Goal: Obtain resource: Download file/media

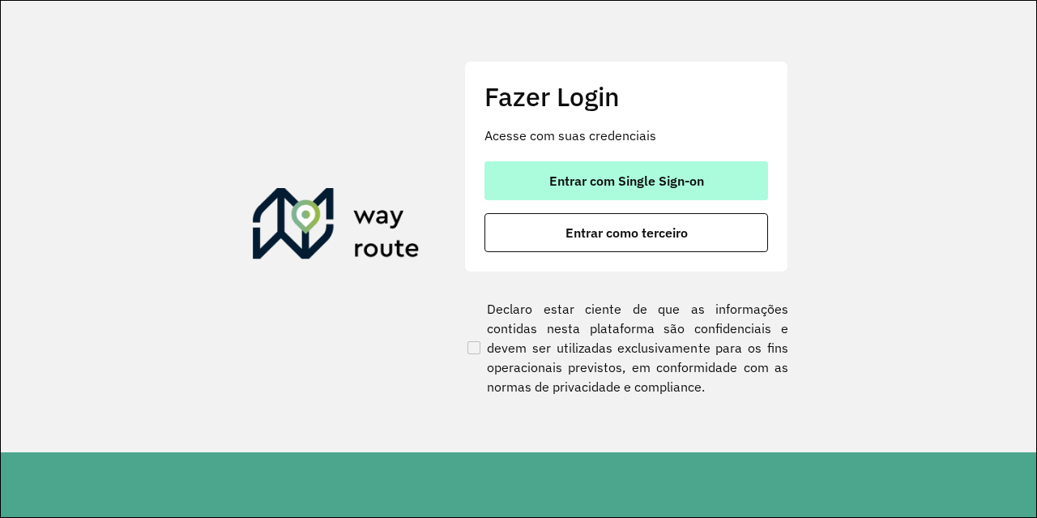
click at [579, 175] on span "Entrar com Single Sign-on" at bounding box center [627, 180] width 155 height 13
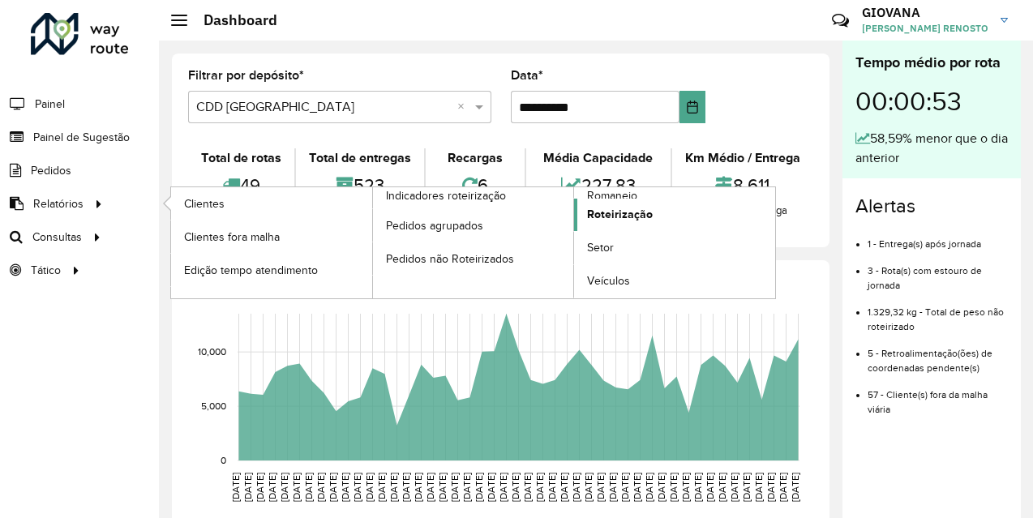
click at [651, 221] on link "Roteirização" at bounding box center [674, 215] width 201 height 32
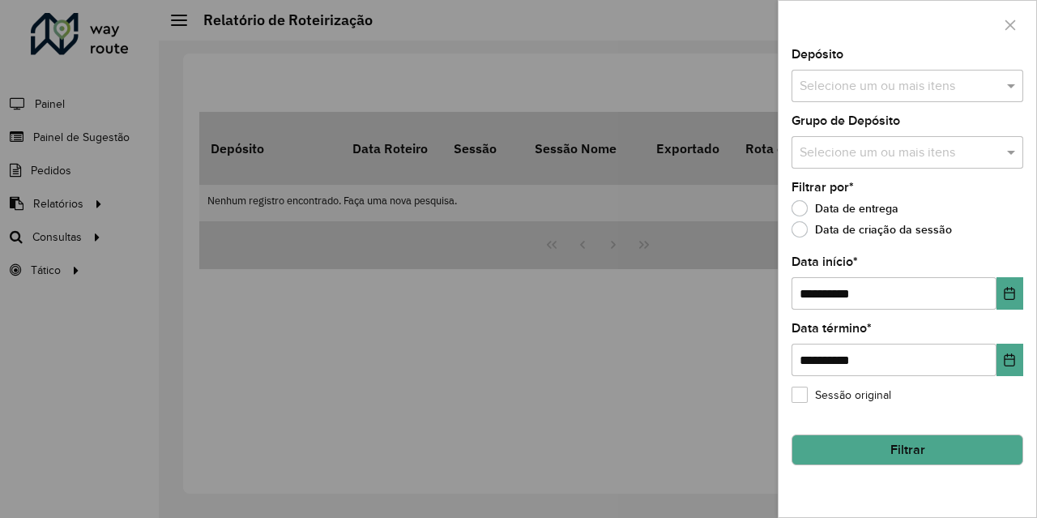
click at [960, 87] on input "text" at bounding box center [899, 86] width 207 height 19
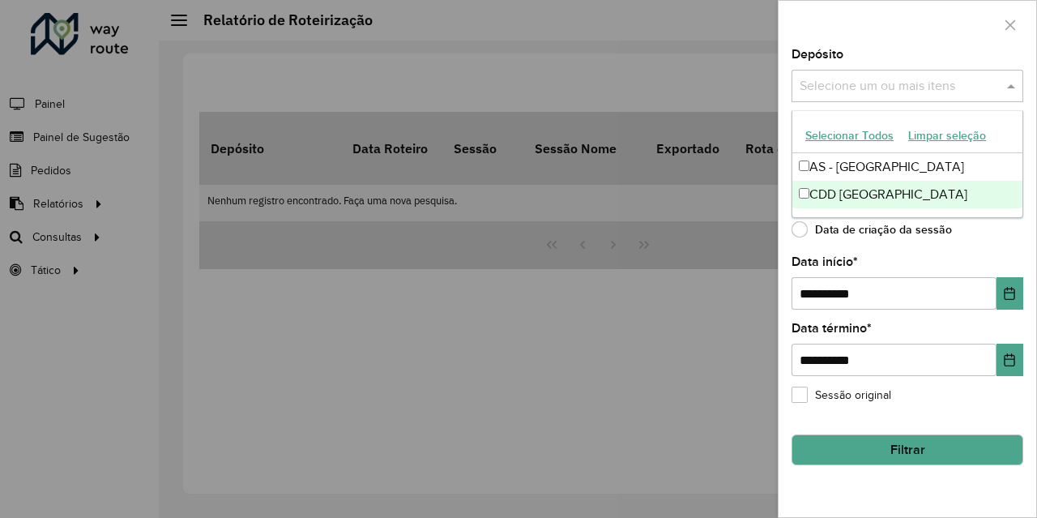
click at [819, 203] on div "CDD [GEOGRAPHIC_DATA]" at bounding box center [908, 195] width 230 height 28
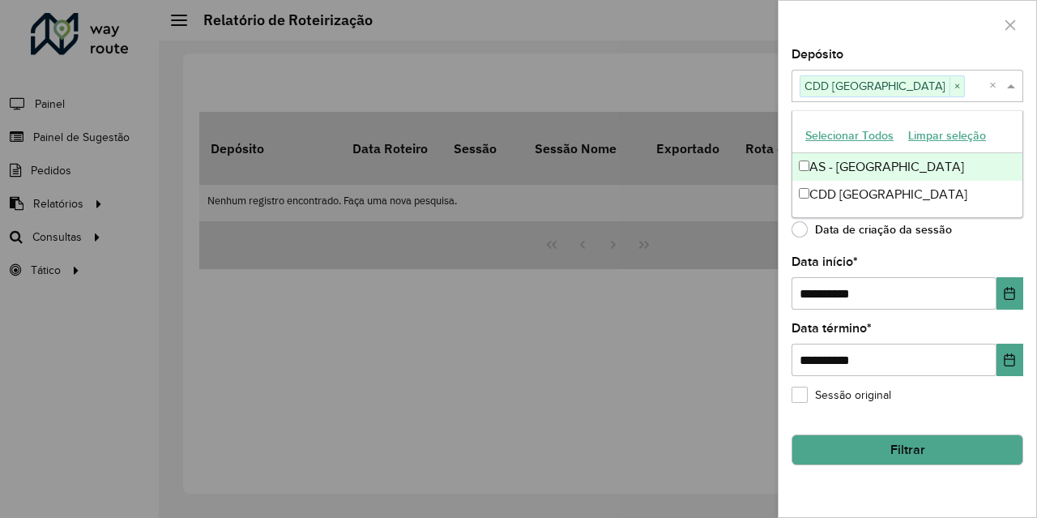
click at [871, 133] on button "Selecionar Todos" at bounding box center [849, 135] width 103 height 25
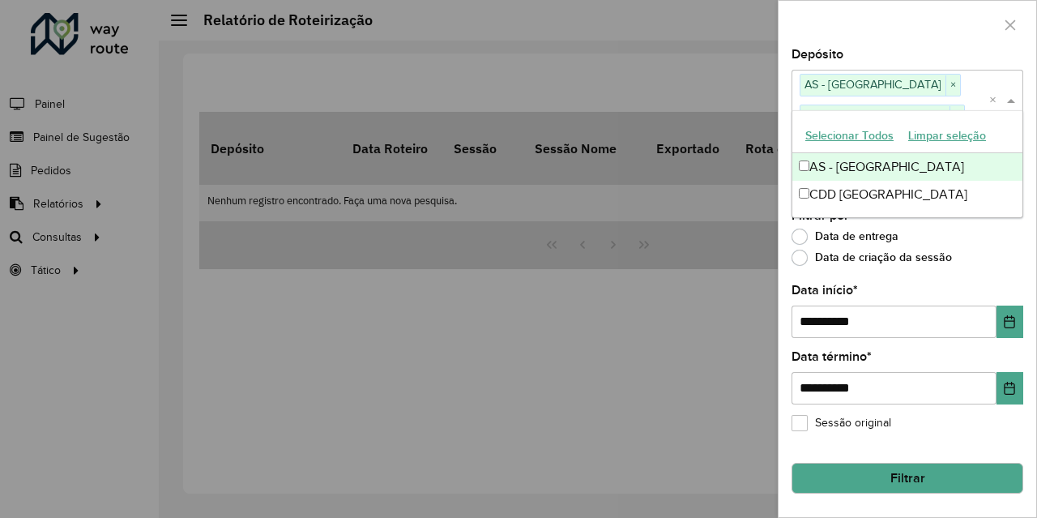
click at [871, 133] on button "Selecionar Todos" at bounding box center [849, 135] width 103 height 25
click at [884, 26] on div at bounding box center [908, 25] width 258 height 48
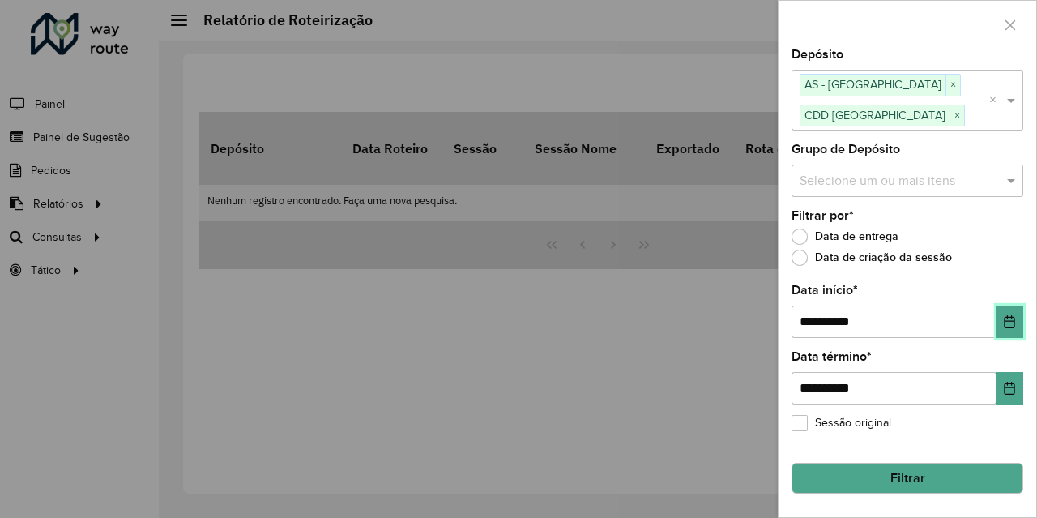
click at [1014, 320] on icon "Choose Date" at bounding box center [1009, 321] width 13 height 13
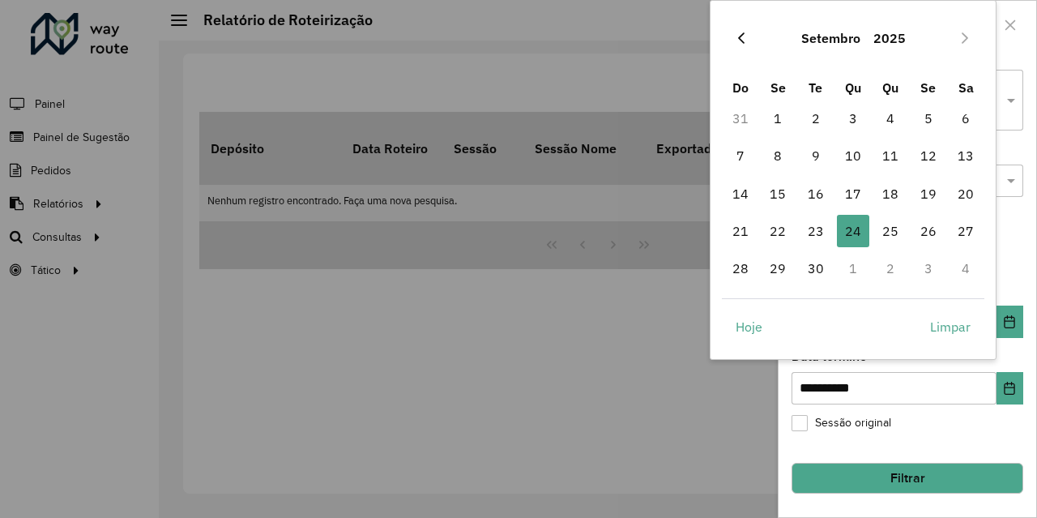
click at [746, 41] on icon "Previous Month" at bounding box center [741, 38] width 13 height 13
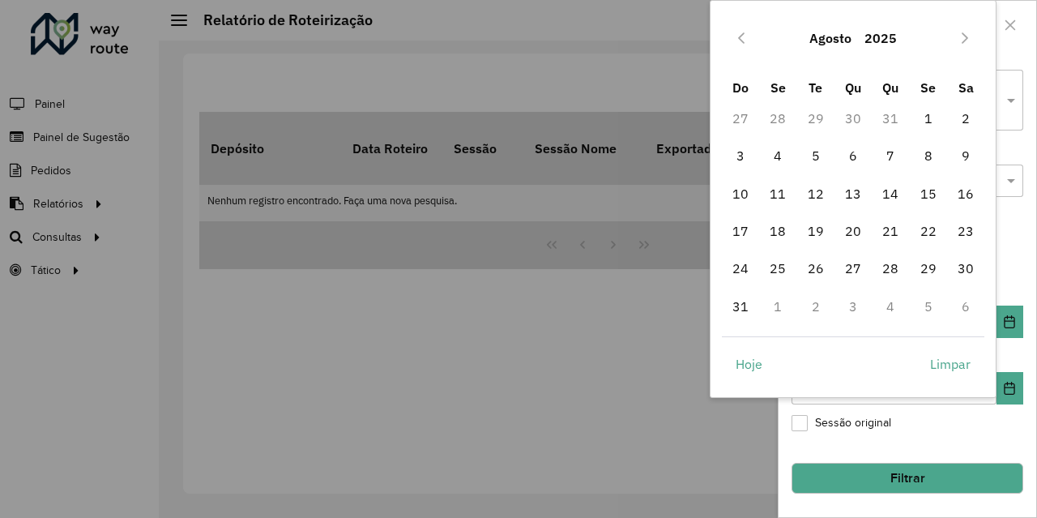
click at [746, 41] on icon "Previous Month" at bounding box center [741, 38] width 13 height 13
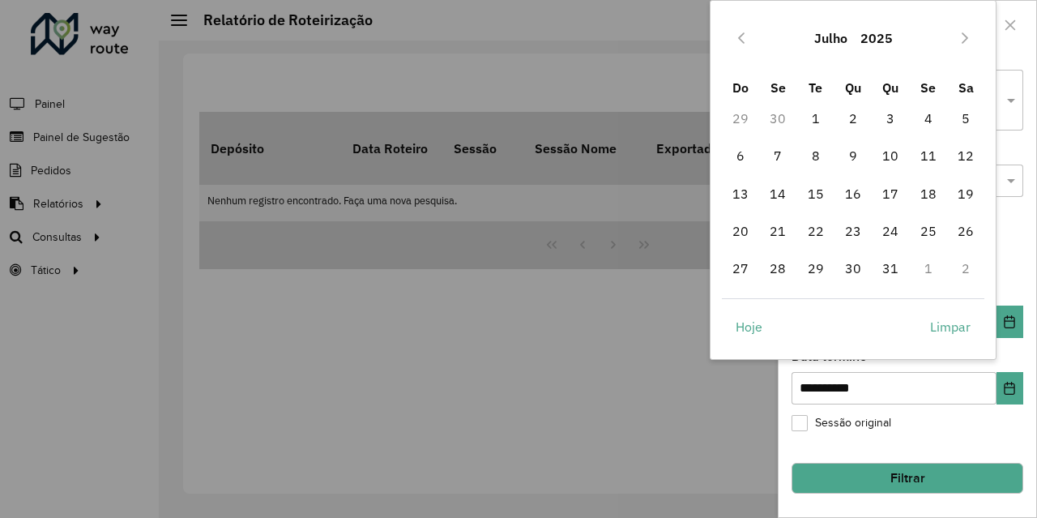
click at [746, 41] on icon "Previous Month" at bounding box center [741, 38] width 13 height 13
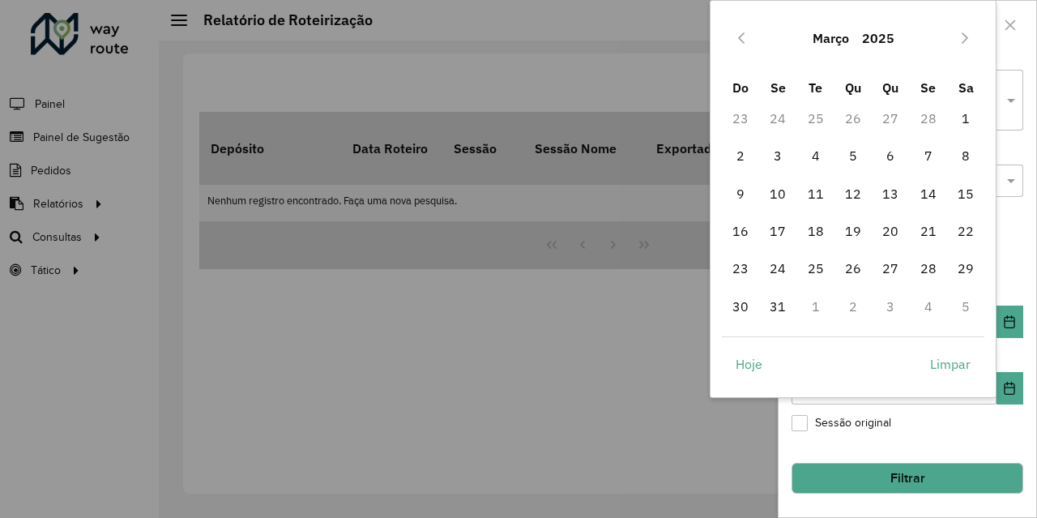
click at [746, 41] on icon "Previous Month" at bounding box center [741, 38] width 13 height 13
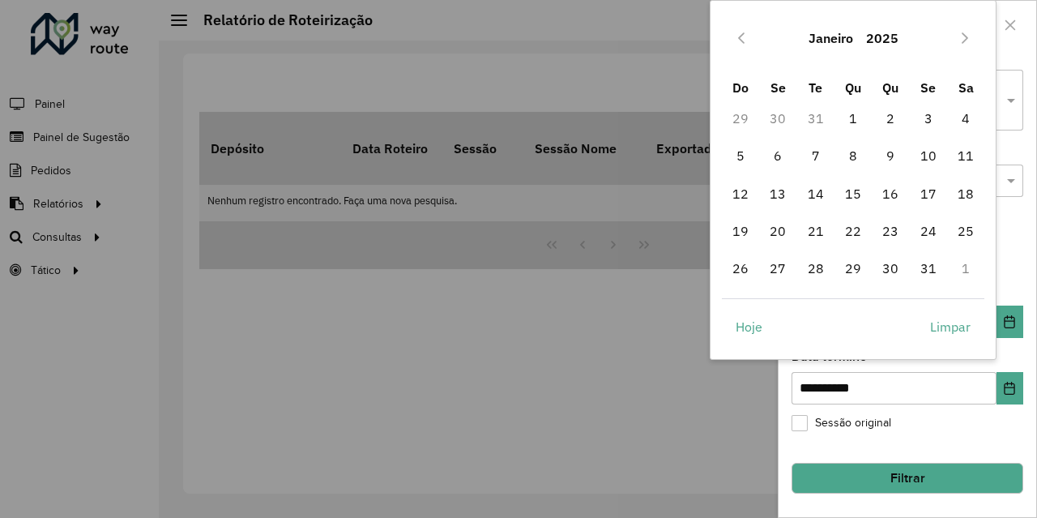
click at [746, 41] on icon "Previous Month" at bounding box center [741, 38] width 13 height 13
click at [923, 112] on span "1" at bounding box center [929, 118] width 32 height 32
type input "**********"
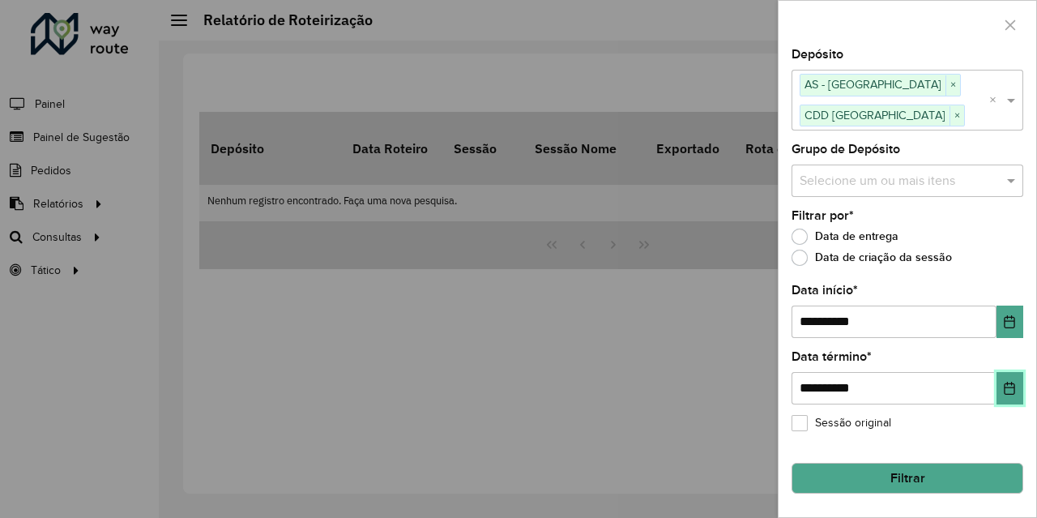
click at [1012, 384] on icon "Choose Date" at bounding box center [1010, 388] width 11 height 13
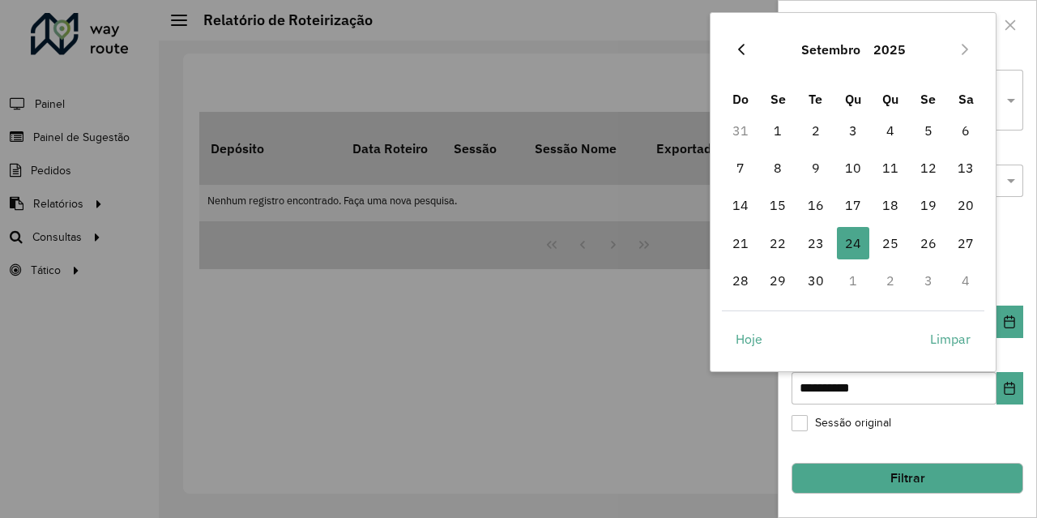
click at [740, 61] on button "Previous Month" at bounding box center [742, 49] width 26 height 26
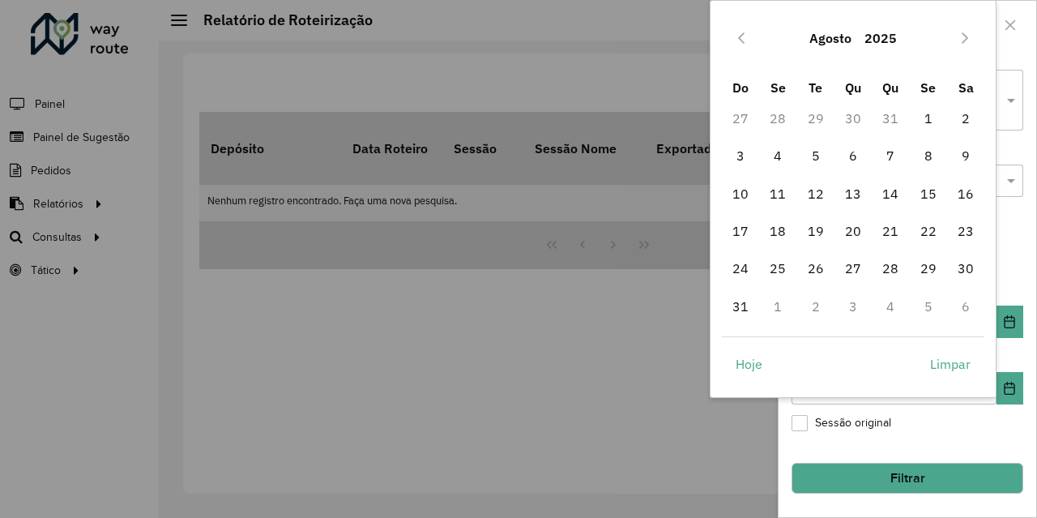
click at [740, 61] on div "Agosto 2025" at bounding box center [853, 38] width 263 height 52
click at [741, 38] on icon "Previous Month" at bounding box center [741, 38] width 13 height 13
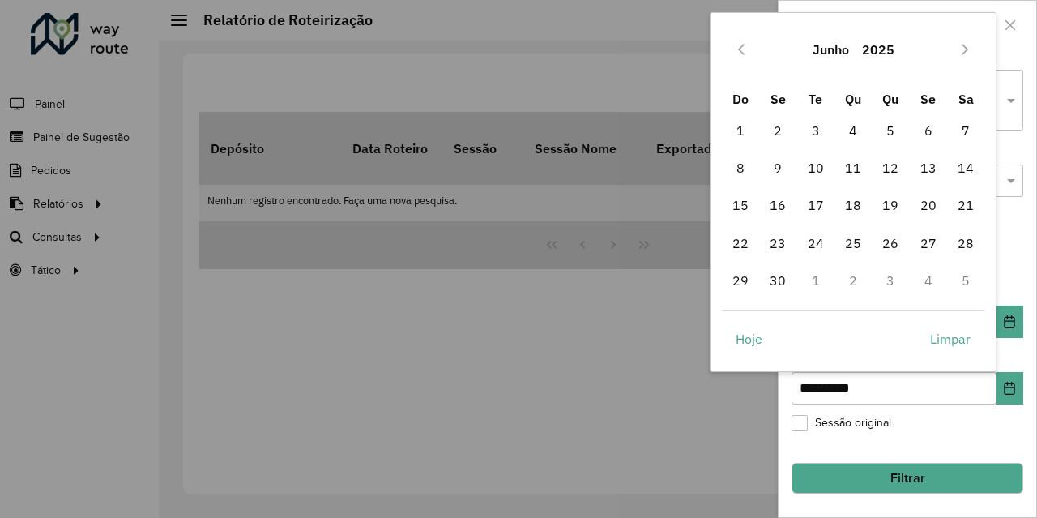
click at [741, 38] on button "Previous Month" at bounding box center [742, 49] width 26 height 26
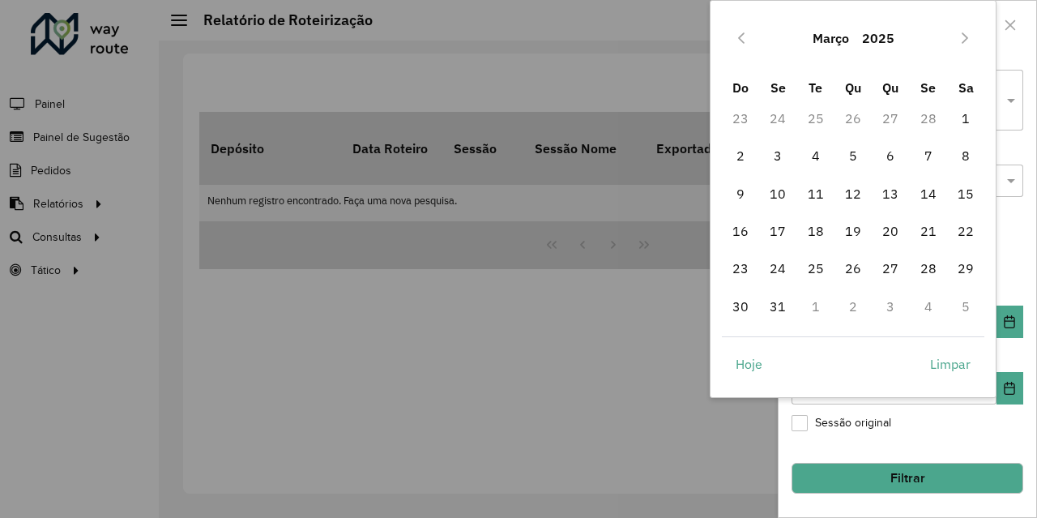
click at [741, 38] on icon "Previous Month" at bounding box center [741, 38] width 13 height 13
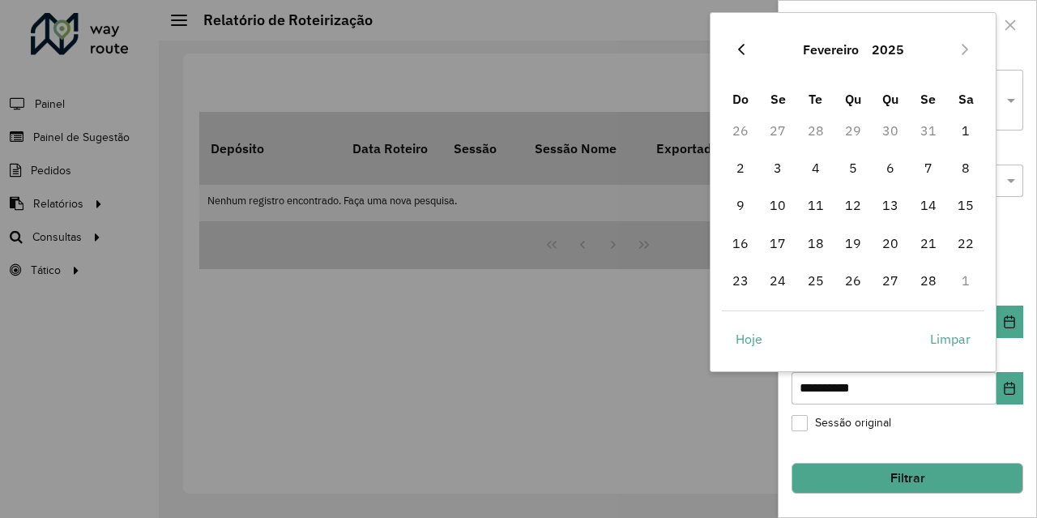
click at [751, 53] on button "Previous Month" at bounding box center [742, 49] width 26 height 26
click at [933, 282] on span "31" at bounding box center [929, 280] width 32 height 32
type input "**********"
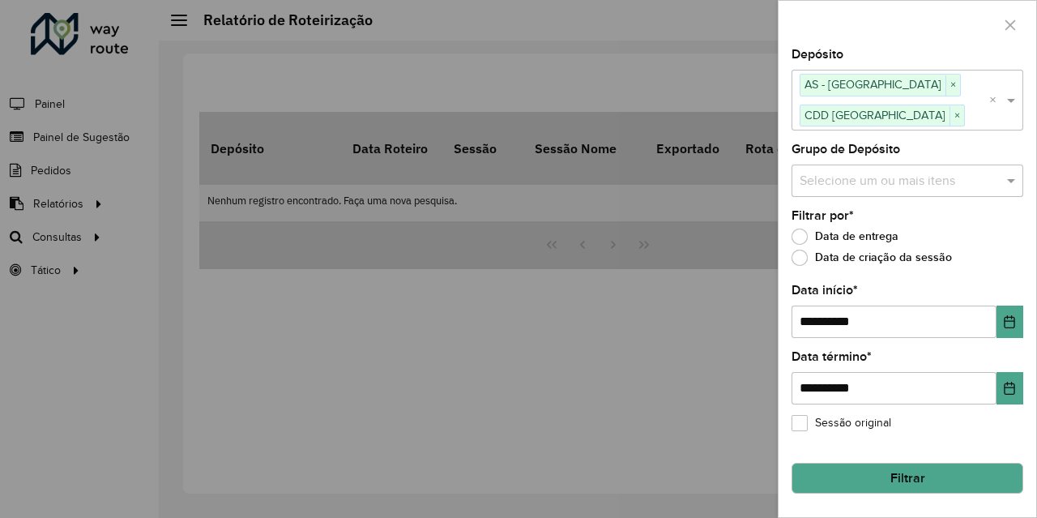
click at [929, 478] on button "Filtrar" at bounding box center [908, 478] width 232 height 31
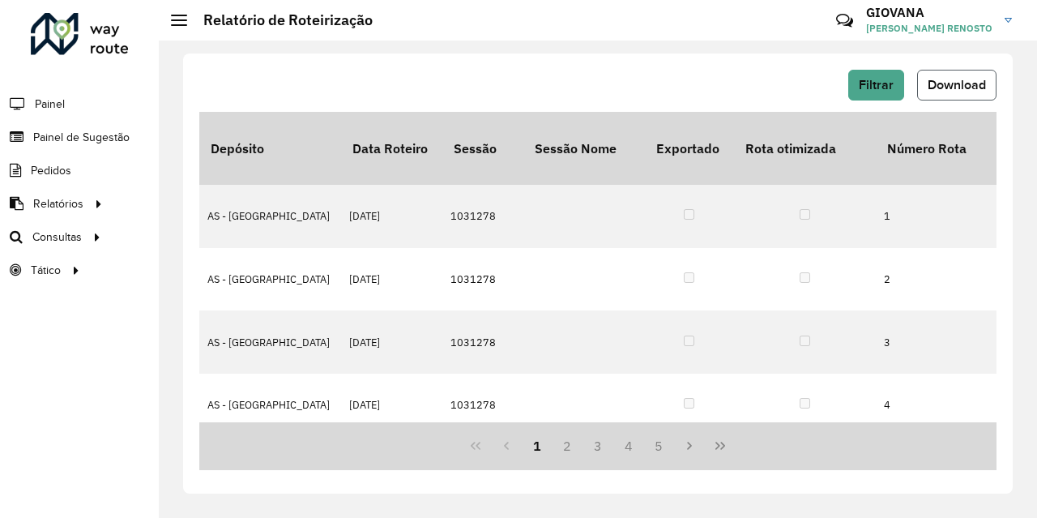
click at [975, 90] on span "Download" at bounding box center [957, 85] width 58 height 14
click at [961, 92] on button "Download" at bounding box center [956, 85] width 79 height 31
click at [641, 53] on div "Filtrar Download Depósito Data Roteiro Sessão Sessão Nome Exportado Rota otimiz…" at bounding box center [598, 279] width 879 height 477
click at [611, 65] on div "Filtrar Download Depósito Data Roteiro Sessão Sessão Nome Exportado Rota otimiz…" at bounding box center [598, 273] width 830 height 440
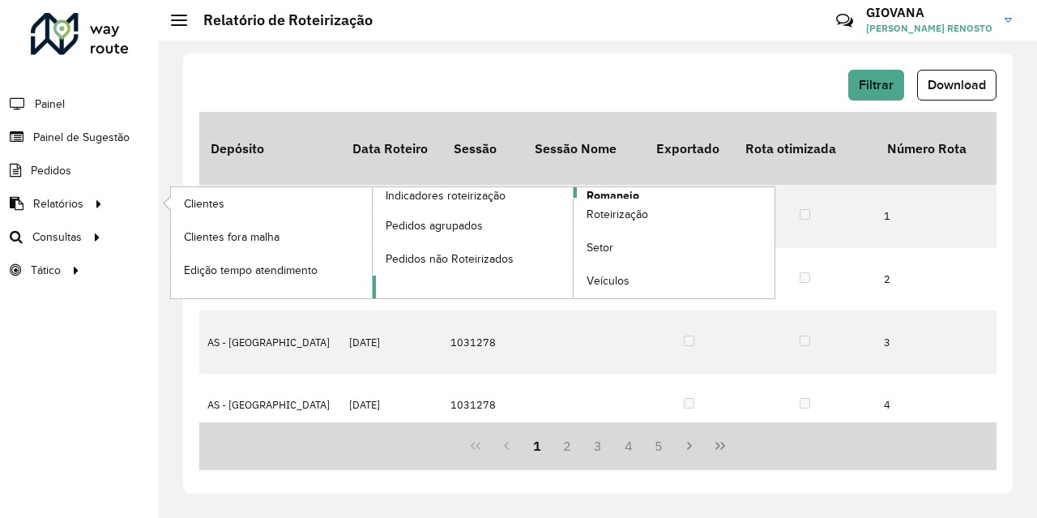
click at [609, 188] on span "Romaneio" at bounding box center [613, 195] width 53 height 17
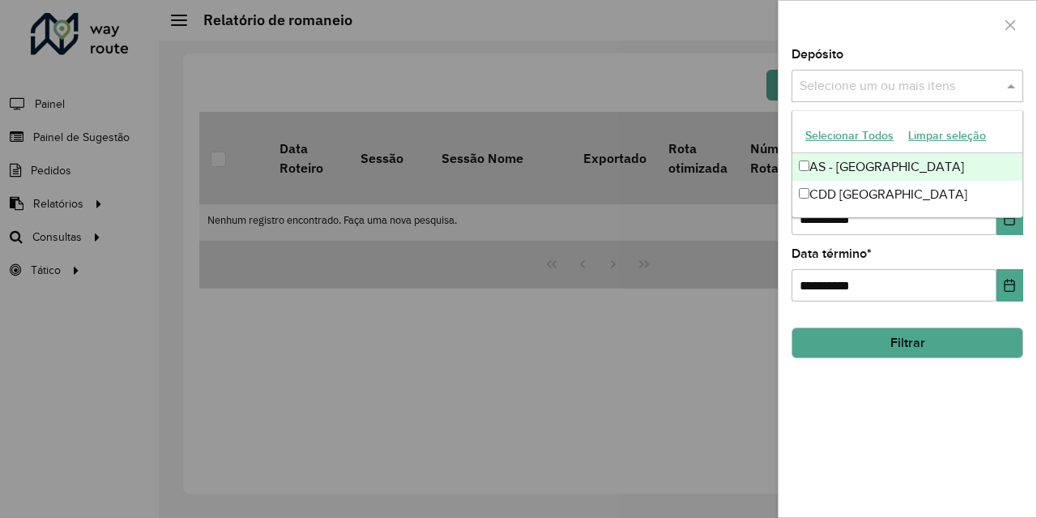
click at [908, 88] on input "text" at bounding box center [899, 86] width 207 height 19
click at [862, 139] on button "Selecionar Todos" at bounding box center [849, 135] width 103 height 25
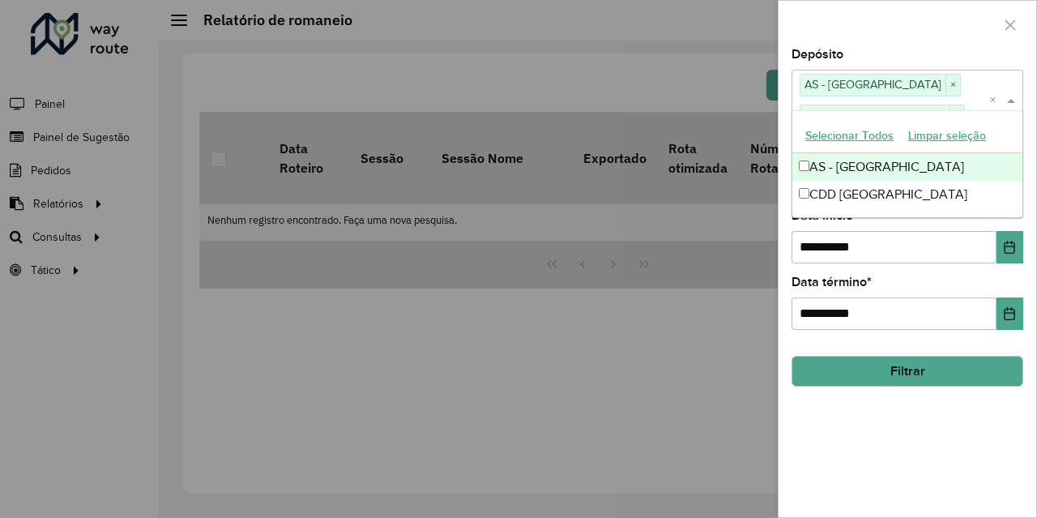
click at [922, 404] on div "**********" at bounding box center [908, 283] width 258 height 468
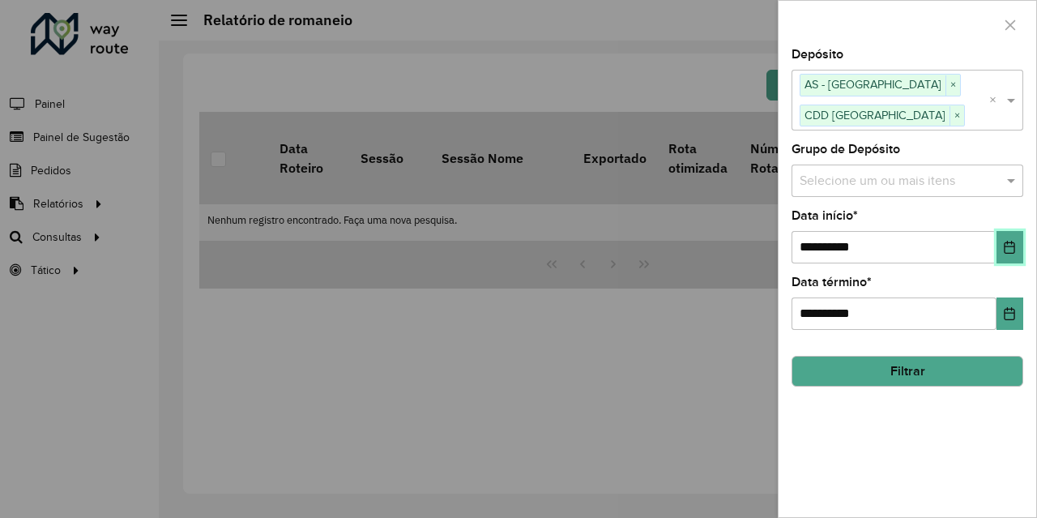
click at [1005, 248] on icon "Choose Date" at bounding box center [1010, 247] width 11 height 13
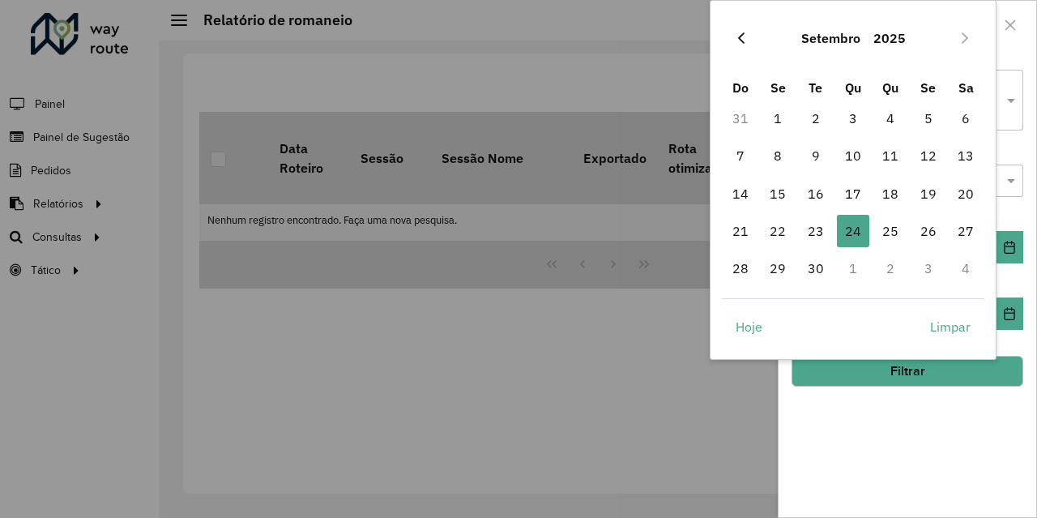
click at [751, 44] on button "Previous Month" at bounding box center [742, 38] width 26 height 26
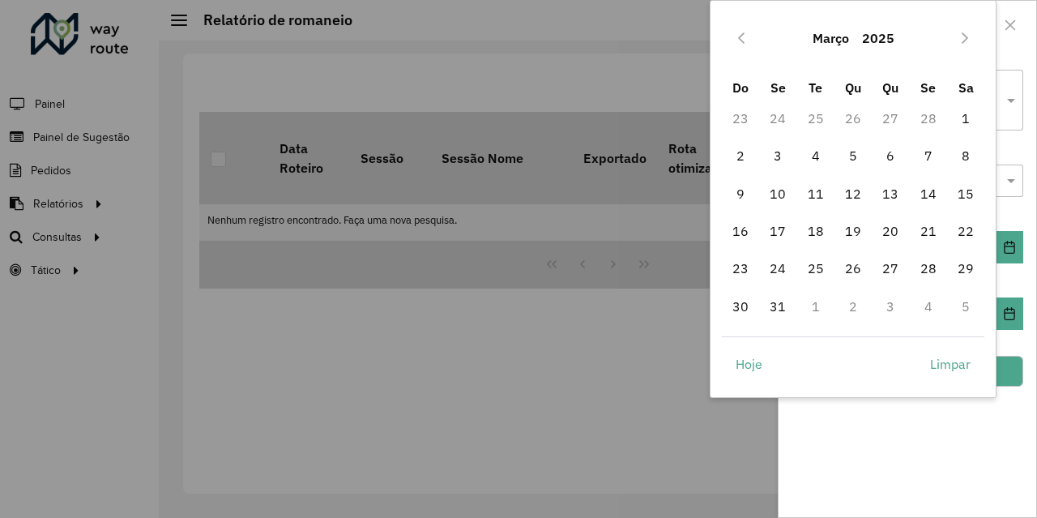
click at [751, 44] on button "Previous Month" at bounding box center [742, 38] width 26 height 26
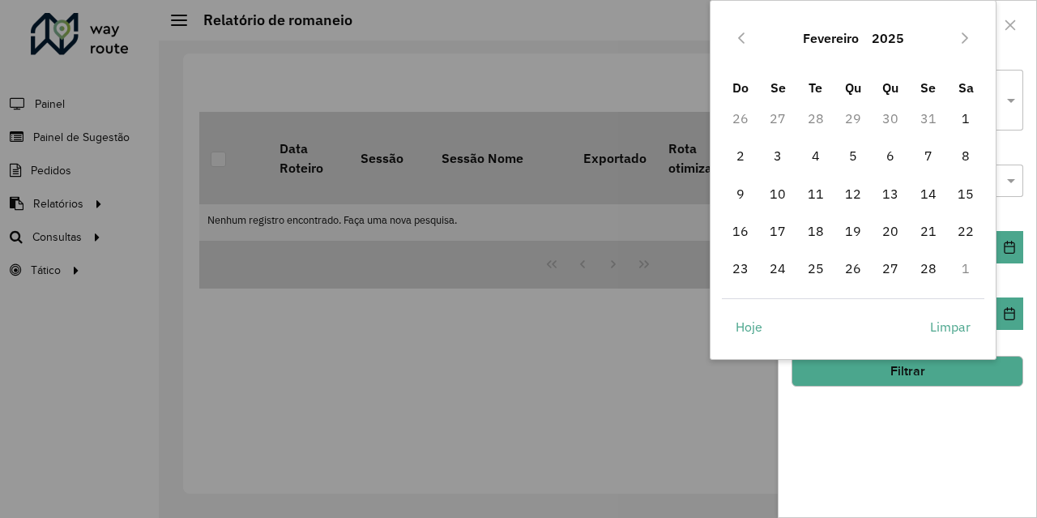
click at [751, 44] on button "Previous Month" at bounding box center [742, 38] width 26 height 26
click at [747, 120] on span "1" at bounding box center [741, 118] width 32 height 32
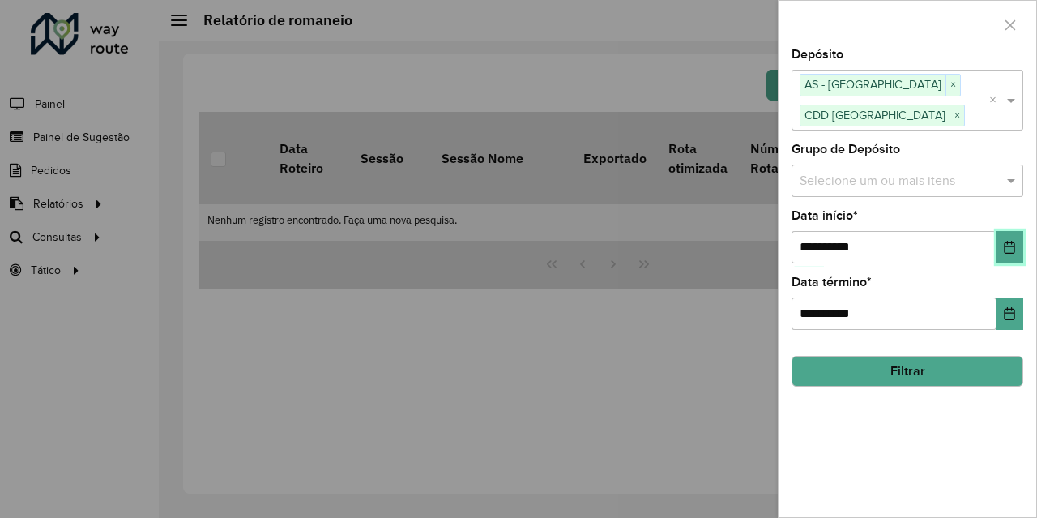
click at [1003, 251] on button "Choose Date" at bounding box center [1010, 247] width 27 height 32
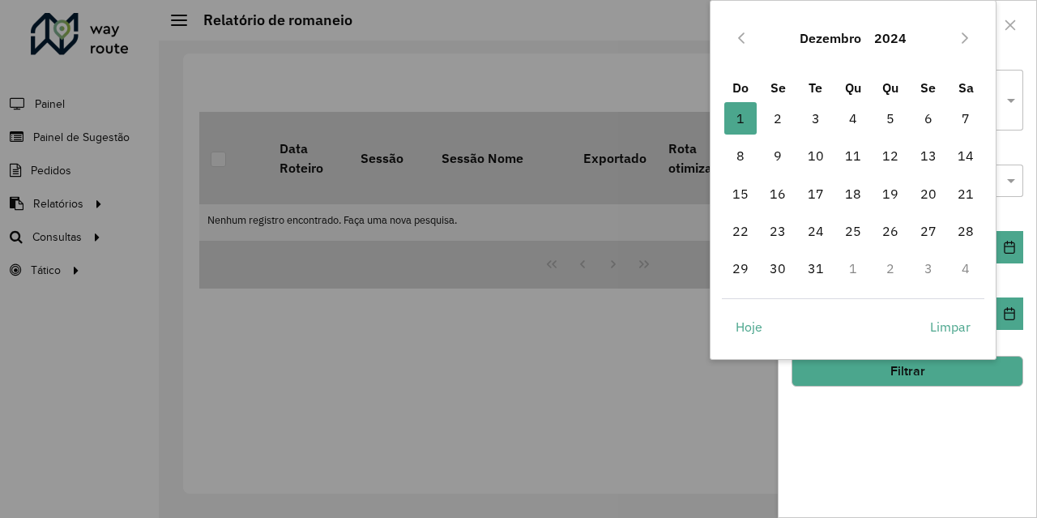
click at [733, 59] on div "Dezembro 2024" at bounding box center [853, 38] width 263 height 52
click at [732, 45] on button "Previous Month" at bounding box center [742, 38] width 26 height 26
click at [922, 117] on span "1" at bounding box center [929, 118] width 32 height 32
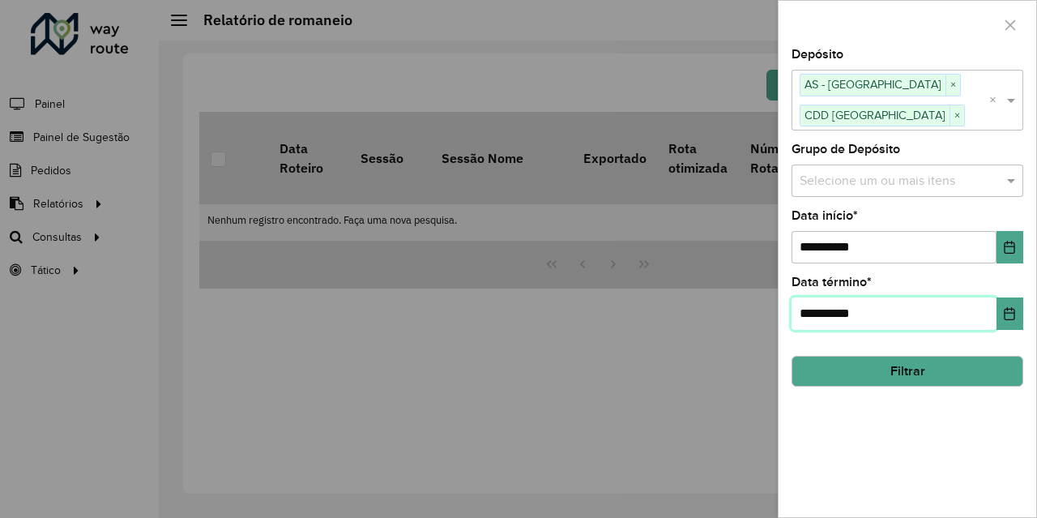
click at [994, 320] on input "**********" at bounding box center [894, 313] width 205 height 32
click at [1007, 316] on icon "Choose Date" at bounding box center [1009, 313] width 13 height 13
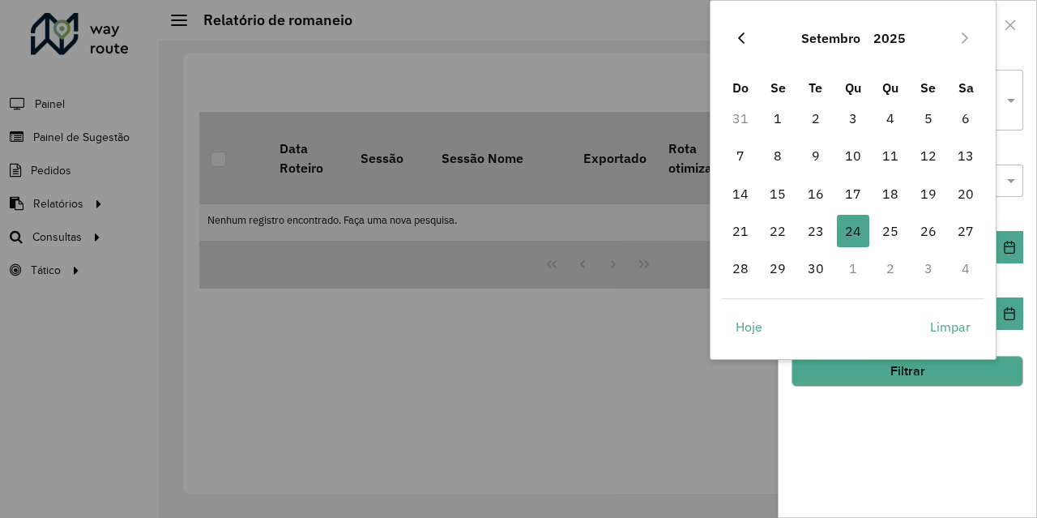
click at [753, 37] on button "Previous Month" at bounding box center [742, 38] width 26 height 26
click at [752, 37] on button "Previous Month" at bounding box center [742, 38] width 26 height 26
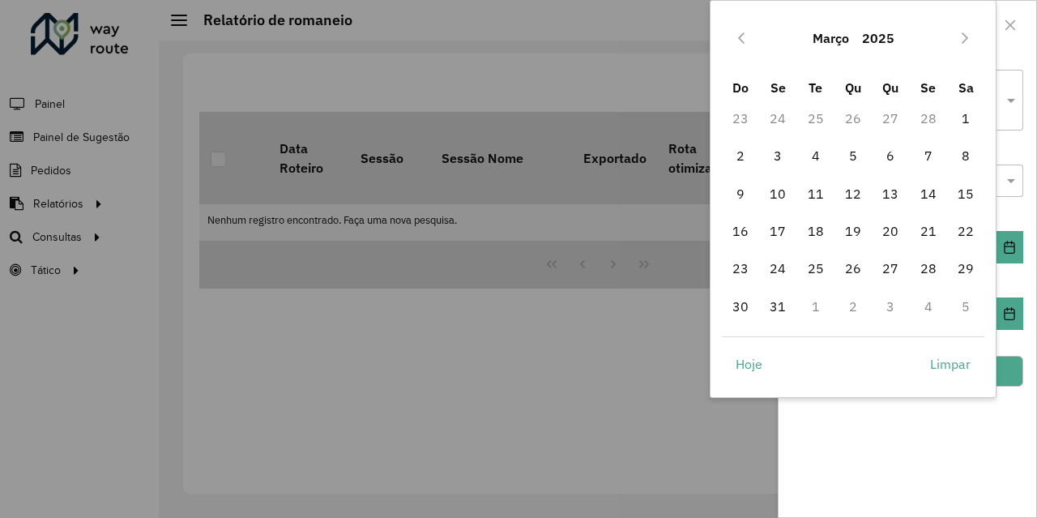
click at [752, 37] on button "Previous Month" at bounding box center [742, 38] width 26 height 26
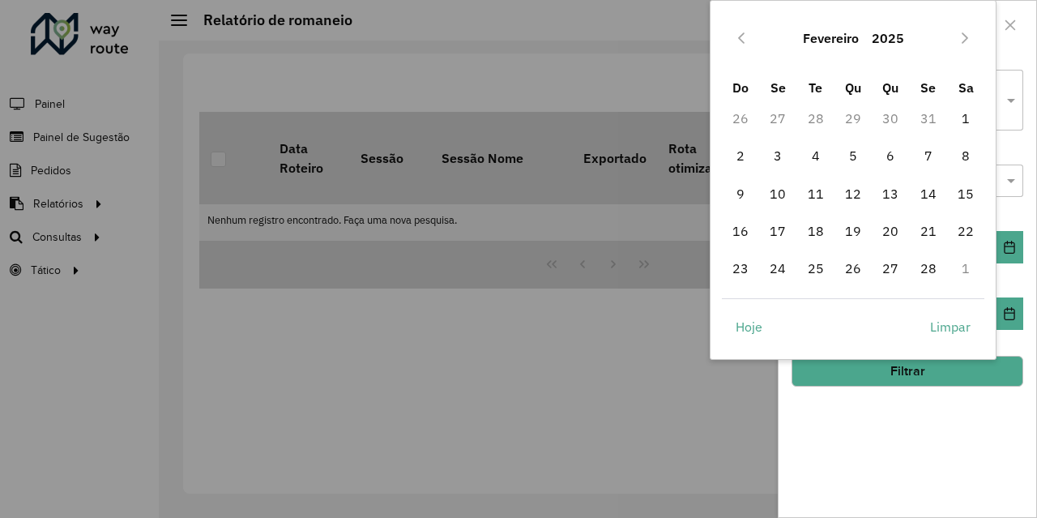
click at [752, 37] on button "Previous Month" at bounding box center [742, 38] width 26 height 26
click at [928, 272] on span "31" at bounding box center [929, 268] width 32 height 32
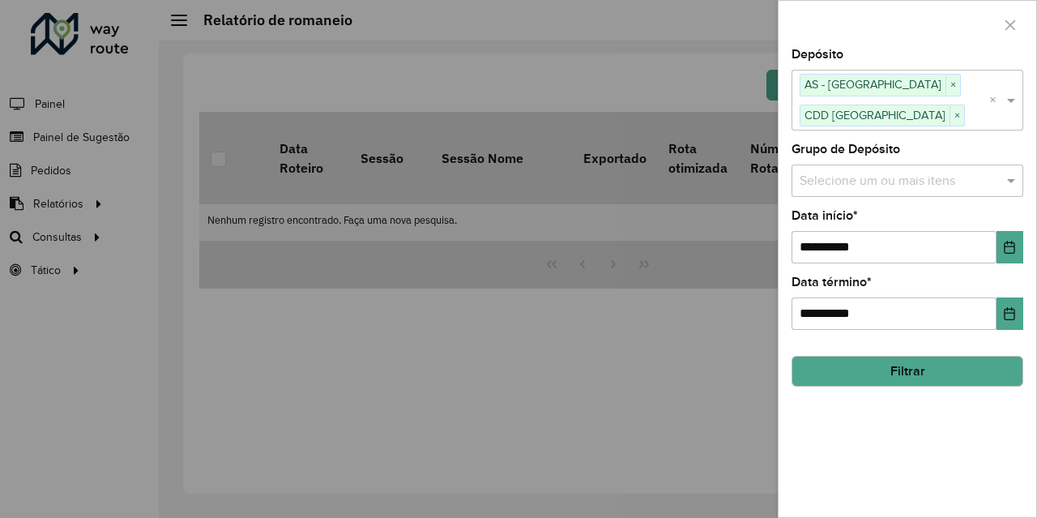
click at [931, 374] on button "Filtrar" at bounding box center [908, 371] width 232 height 31
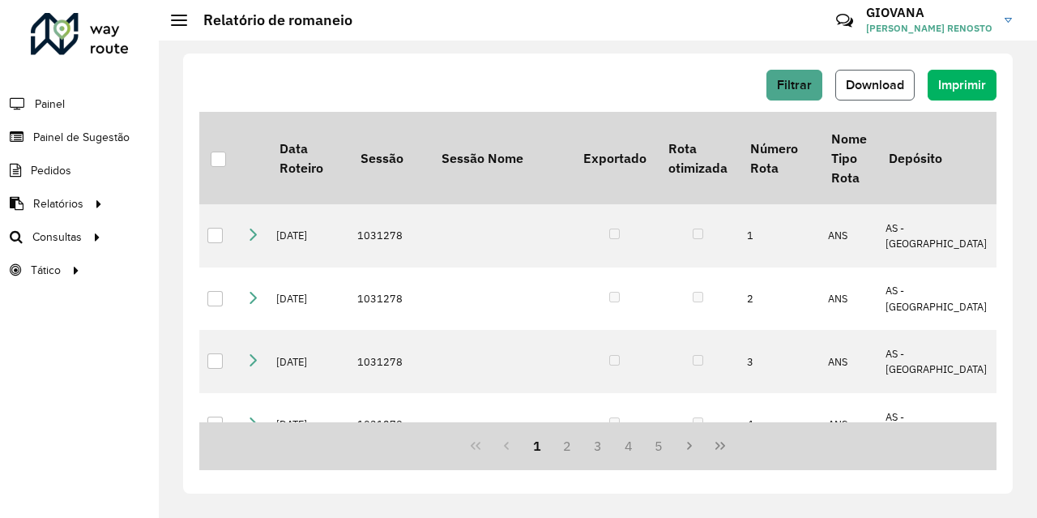
click at [890, 83] on span "Download" at bounding box center [875, 85] width 58 height 14
